Goal: Task Accomplishment & Management: Use online tool/utility

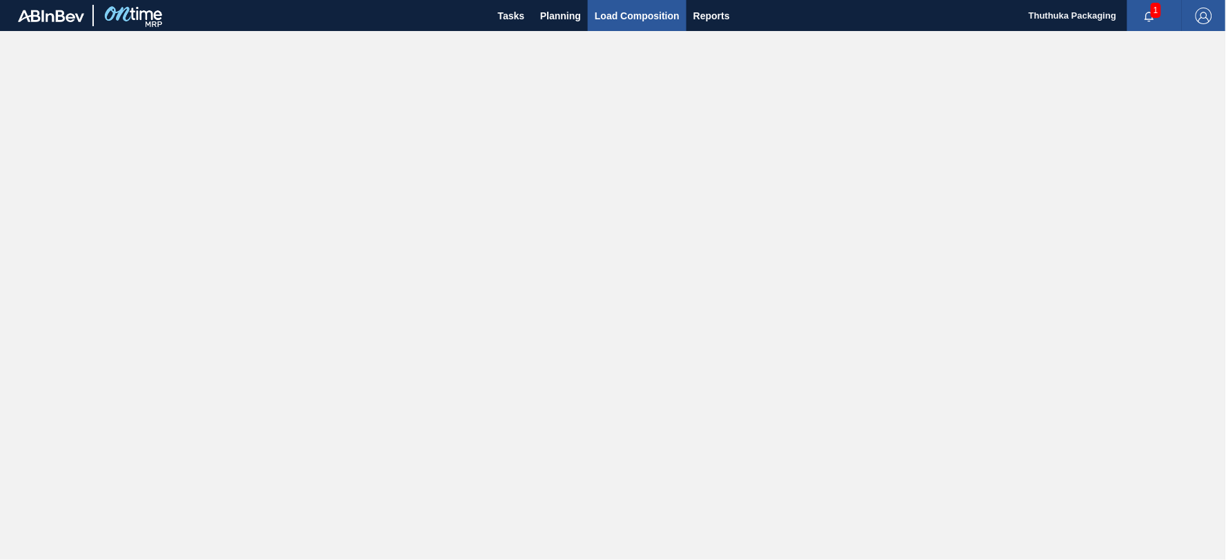
click at [633, 19] on span "Load Composition" at bounding box center [637, 16] width 85 height 17
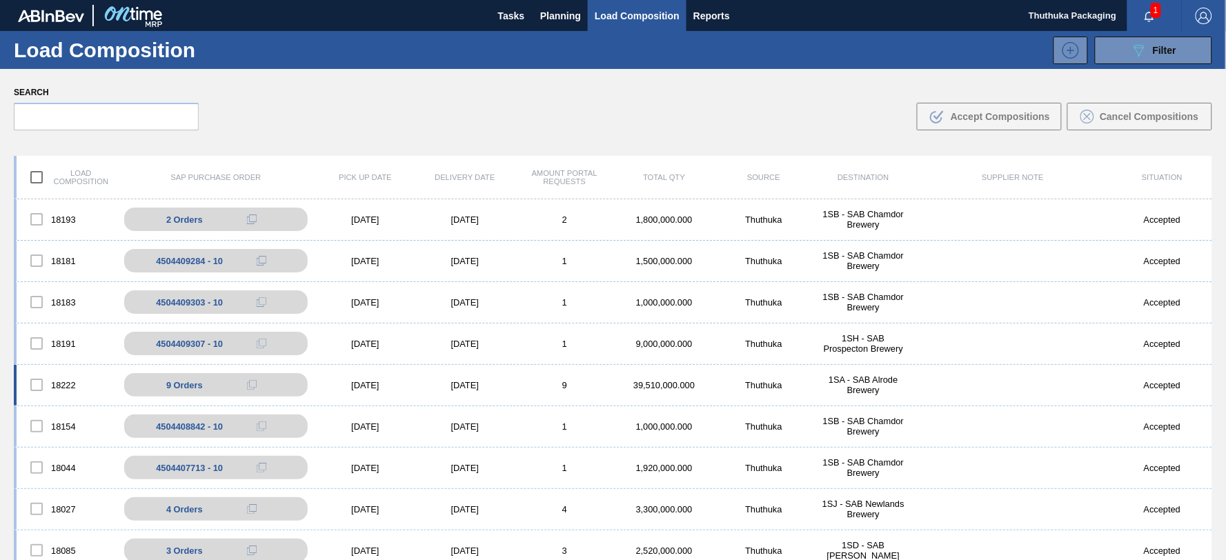
click at [875, 390] on div "1SA - SAB Alrode Brewery" at bounding box center [862, 385] width 99 height 21
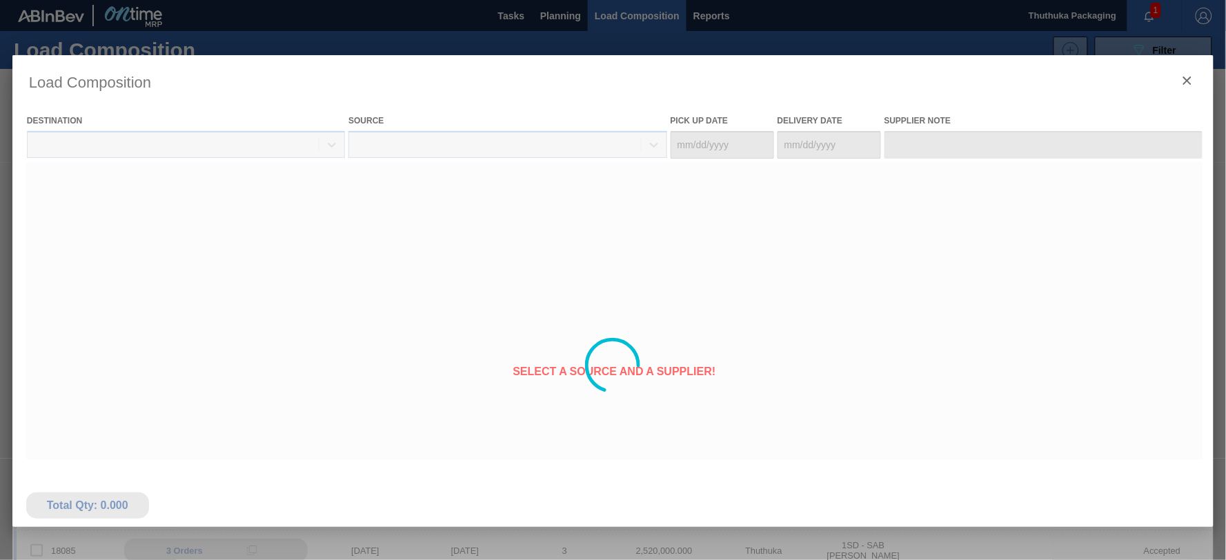
type Date "[DATE]"
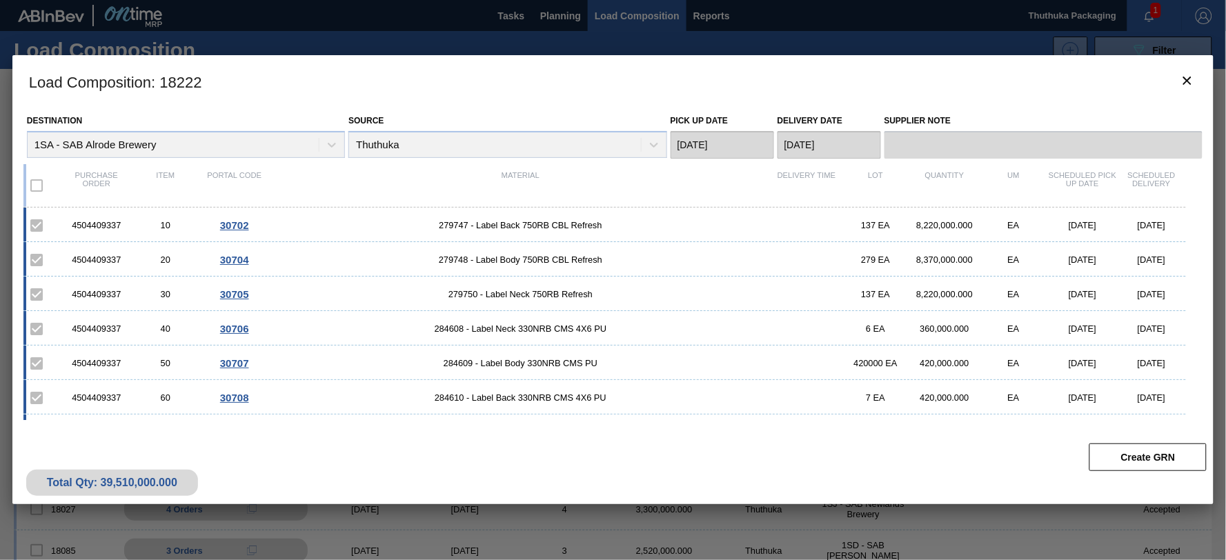
click at [97, 224] on div "4504409337" at bounding box center [96, 225] width 69 height 10
copy div "4504409337"
click at [457, 225] on span "279747 - Label Back 750RB CBL Refresh" at bounding box center [520, 225] width 503 height 10
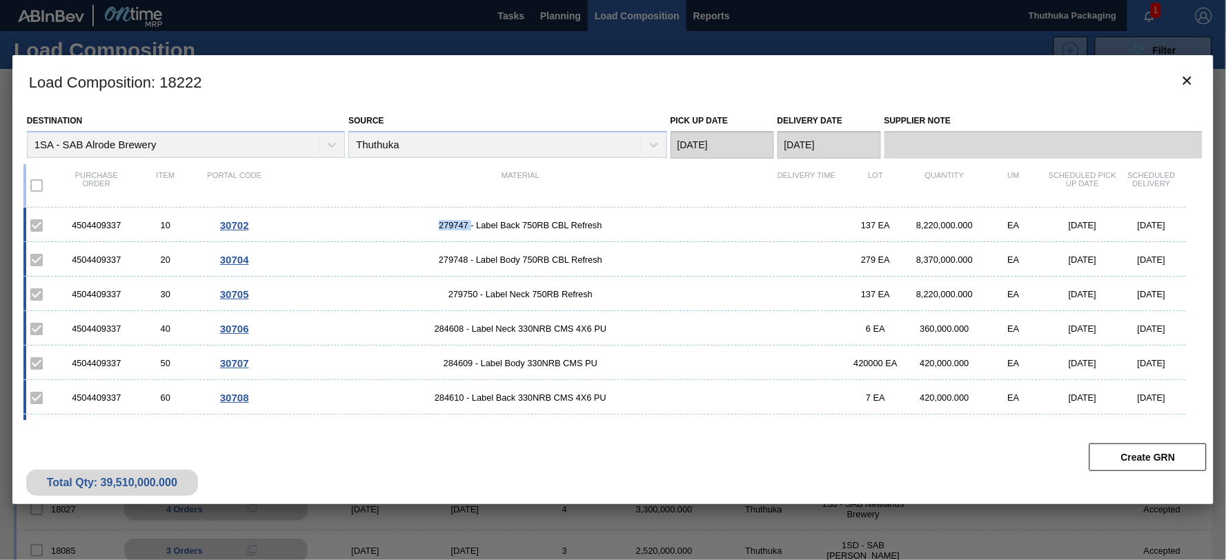
copy span "279747"
click at [458, 255] on span "279748 - Label Body 750RB CBL Refresh" at bounding box center [520, 260] width 503 height 10
copy span "279748"
click at [450, 294] on span "279750 - Label Neck 750RB Refresh" at bounding box center [520, 294] width 503 height 10
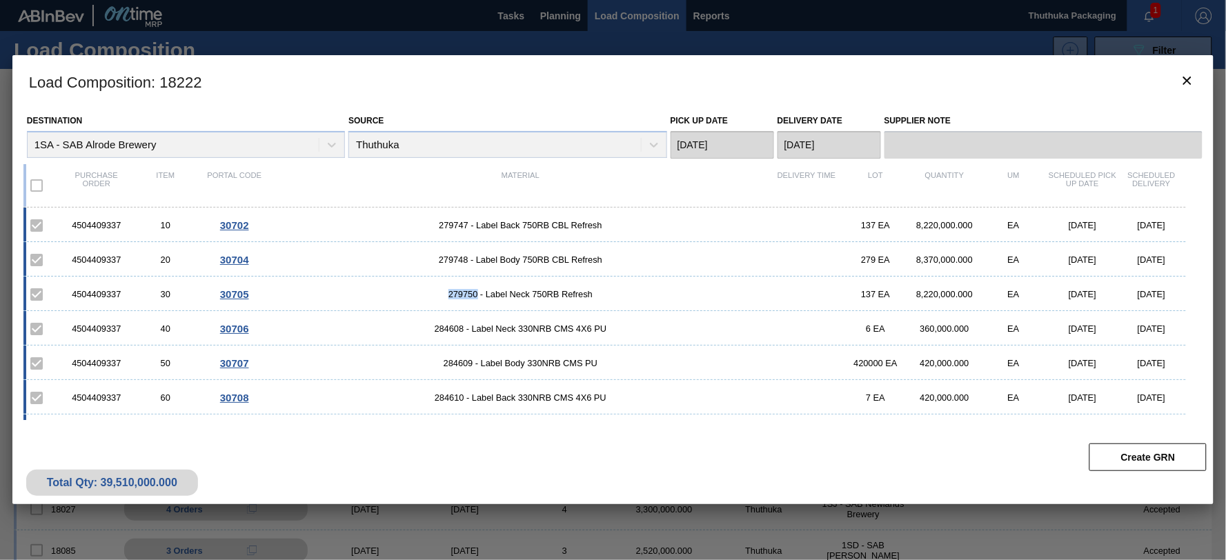
click at [451, 294] on span "279750 - Label Neck 750RB Refresh" at bounding box center [520, 294] width 503 height 10
copy span "279750"
click at [457, 326] on span "284608 - Label Neck 330NRB CMS 4X6 PU" at bounding box center [520, 329] width 503 height 10
copy span "284608"
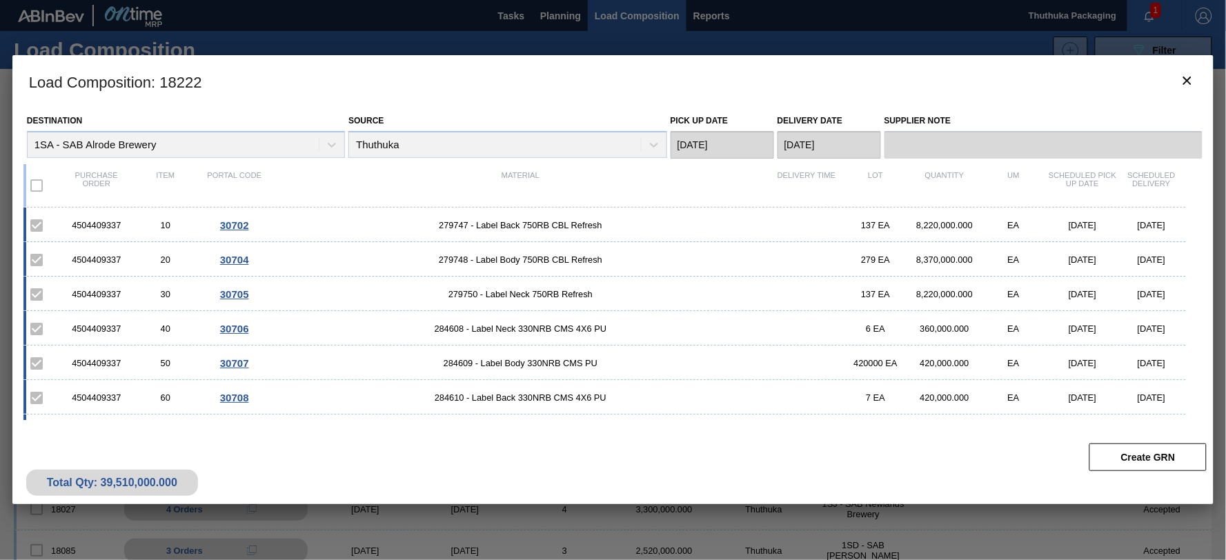
click at [456, 364] on span "284609 - Label Body 330NRB CMS PU" at bounding box center [520, 363] width 503 height 10
copy span "284609"
click at [452, 396] on span "284610 - Label Back 330NRB CMS 4X6 PU" at bounding box center [520, 398] width 503 height 10
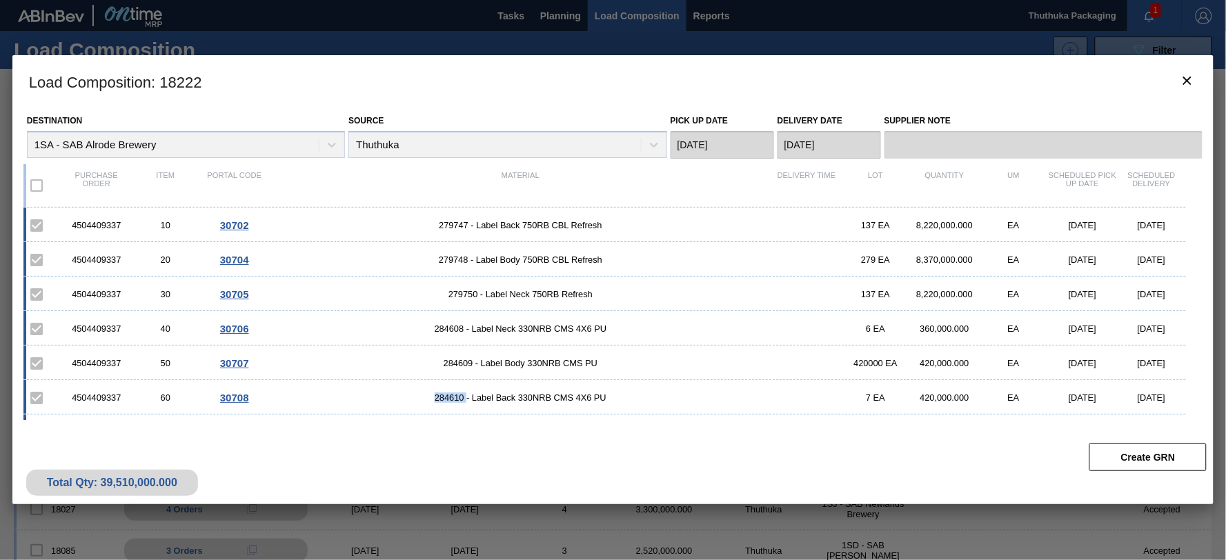
copy span "284610"
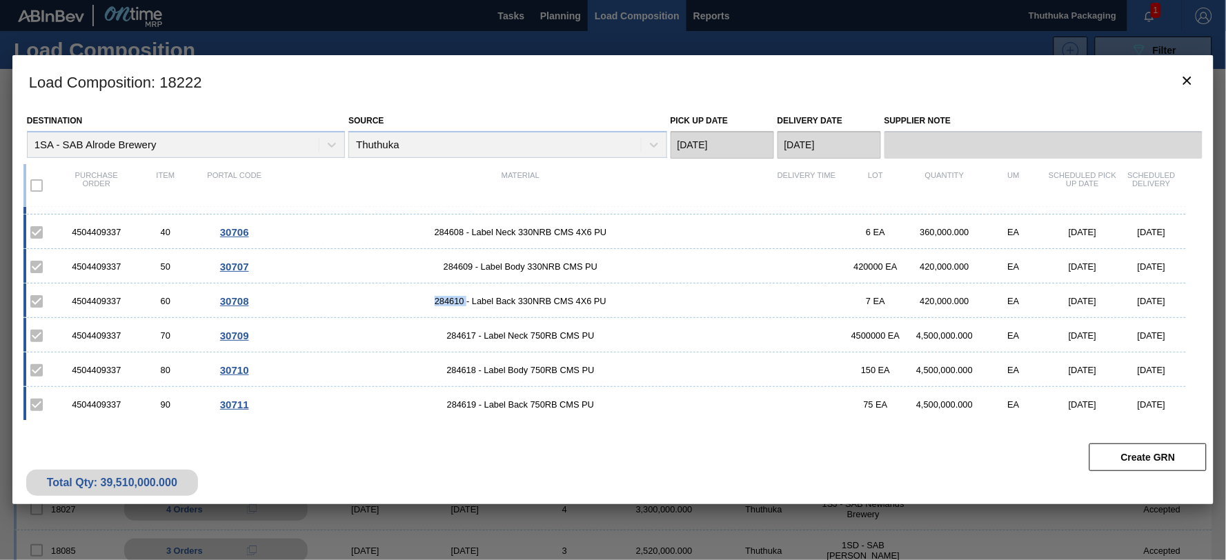
scroll to position [97, 0]
click at [469, 334] on span "284617 - Label Neck 750RB CMS PU" at bounding box center [520, 335] width 503 height 10
copy span "284617"
click at [457, 369] on span "284618 - Label Body 750RB CMS PU" at bounding box center [520, 369] width 503 height 10
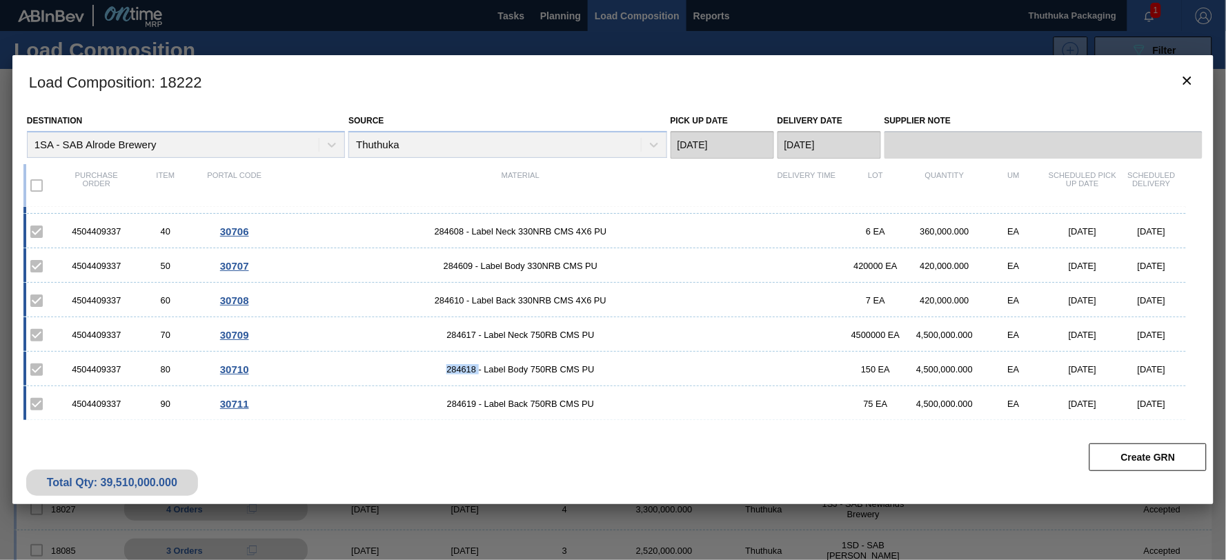
click at [457, 369] on span "284618 - Label Body 750RB CMS PU" at bounding box center [520, 369] width 503 height 10
copy span "284618"
click at [459, 401] on span "284619 - Label Back 750RB CMS PU" at bounding box center [520, 404] width 503 height 10
copy span "284619"
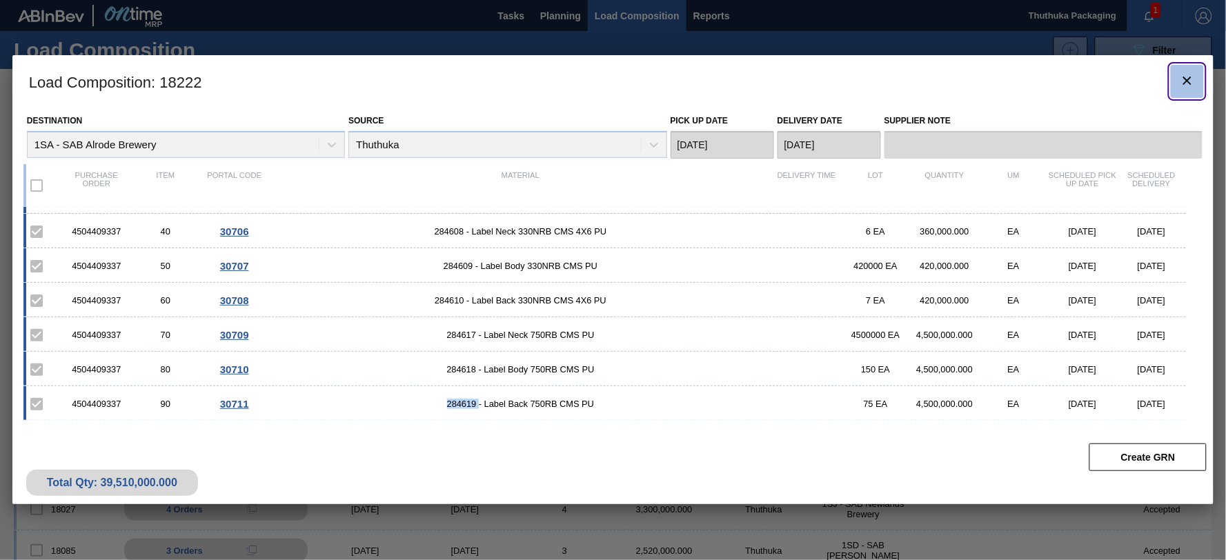
click at [1191, 79] on icon "botão de ícone" at bounding box center [1187, 80] width 17 height 17
